Goal: Transaction & Acquisition: Obtain resource

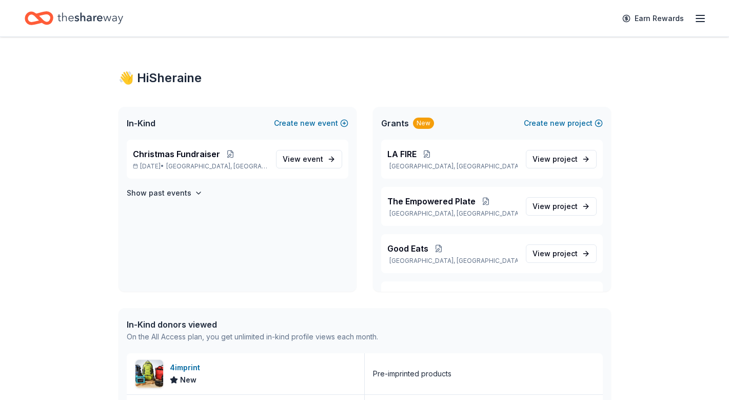
click at [93, 21] on icon "Home" at bounding box center [90, 17] width 66 height 11
click at [697, 18] on line "button" at bounding box center [700, 18] width 8 height 0
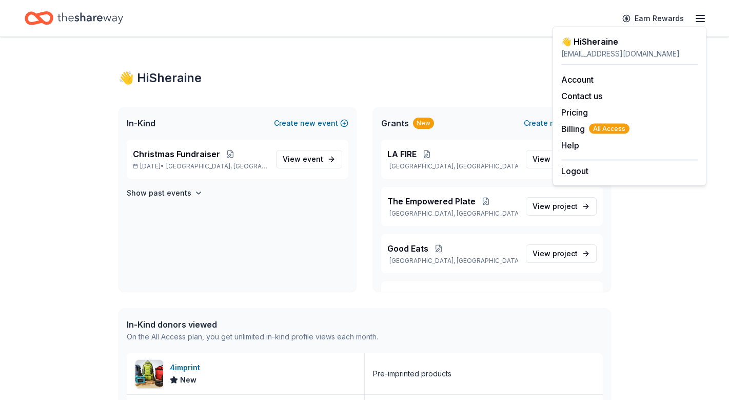
click at [105, 18] on icon "Home" at bounding box center [90, 17] width 66 height 11
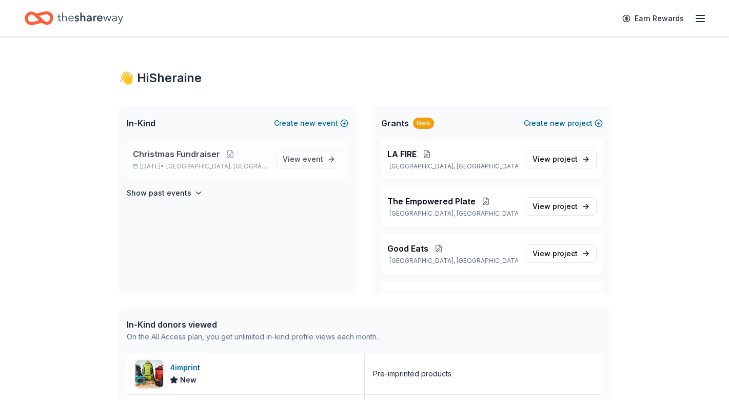
click at [207, 159] on span "Christmas Fundraiser" at bounding box center [176, 154] width 87 height 12
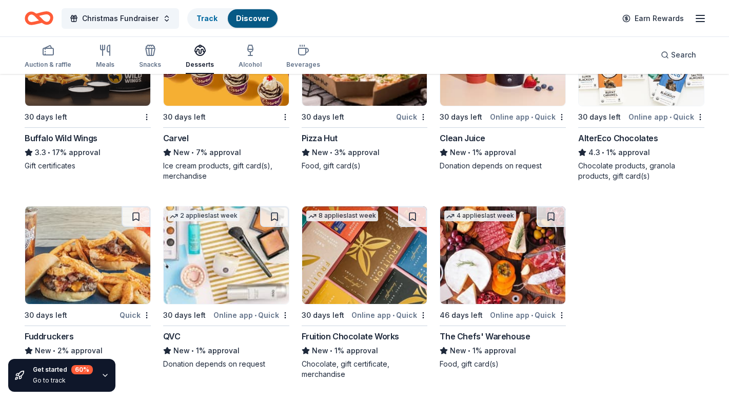
scroll to position [1349, 0]
click at [511, 285] on img at bounding box center [502, 254] width 125 height 97
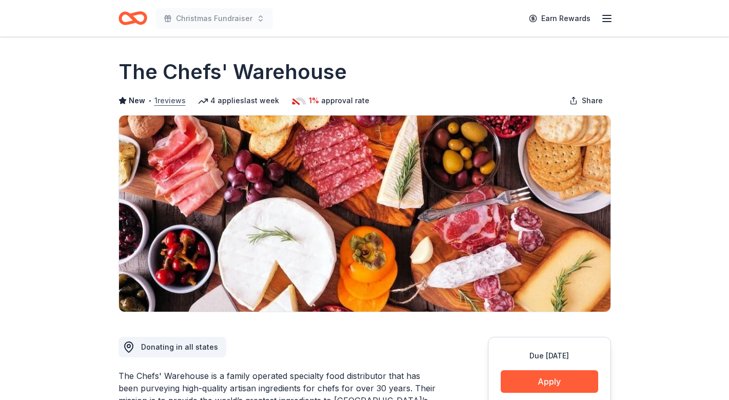
click at [168, 99] on button "1 reviews" at bounding box center [169, 100] width 31 height 12
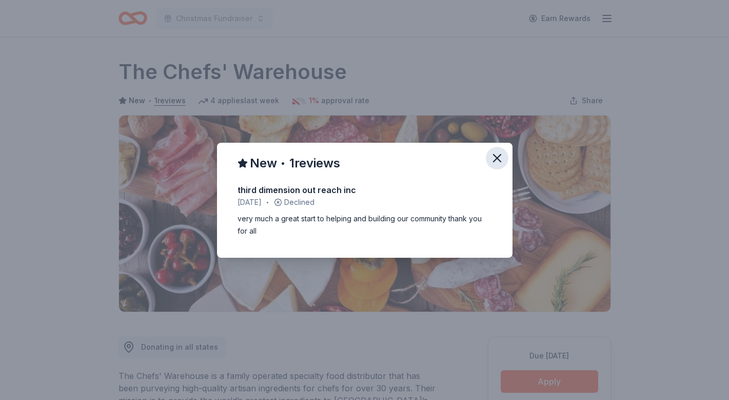
click at [495, 156] on icon "button" at bounding box center [497, 157] width 7 height 7
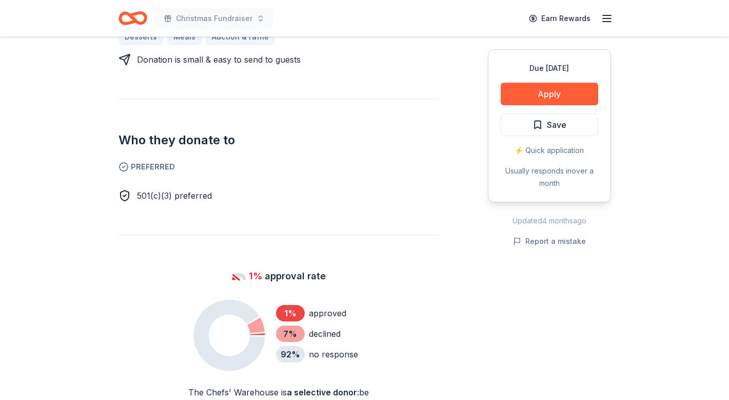
scroll to position [453, 0]
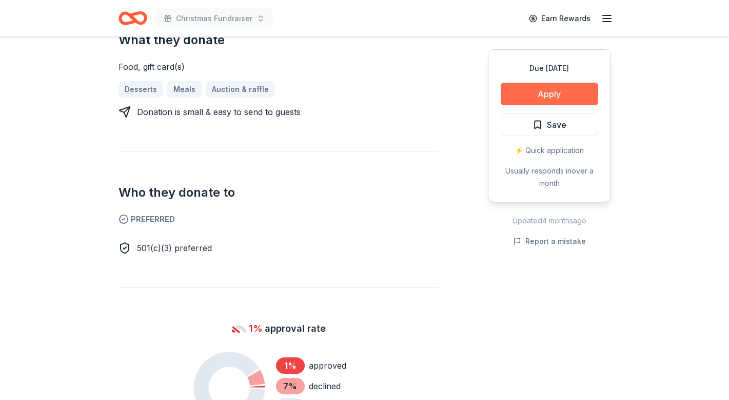
click at [556, 93] on button "Apply" at bounding box center [549, 94] width 97 height 23
